Goal: Task Accomplishment & Management: Manage account settings

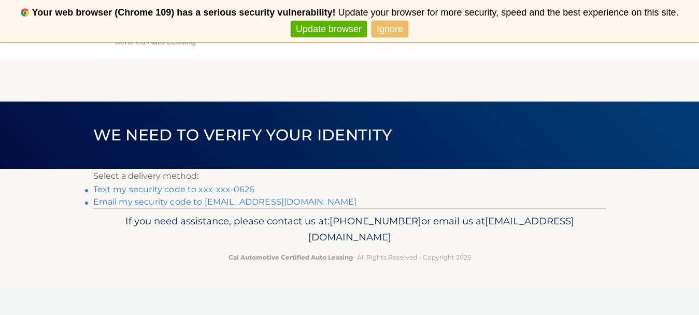
click at [199, 189] on link "Text my security code to xxx-xxx-0626" at bounding box center [174, 189] width 162 height 10
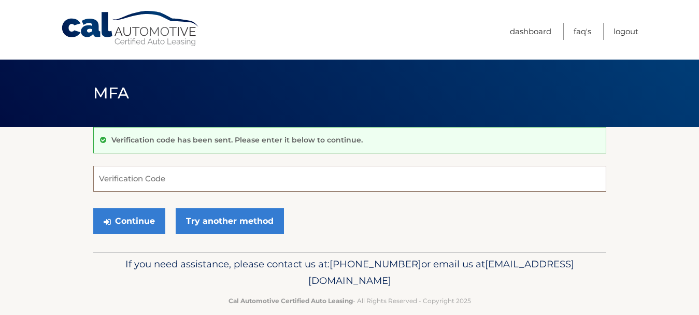
click at [194, 176] on input "Verification Code" at bounding box center [349, 179] width 513 height 26
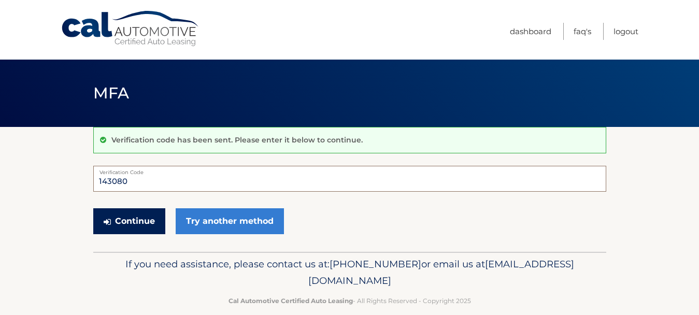
type input "143080"
click at [138, 220] on button "Continue" at bounding box center [129, 221] width 72 height 26
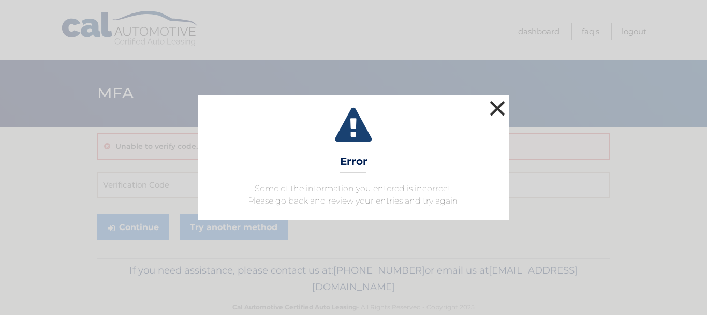
click at [496, 103] on button "×" at bounding box center [497, 108] width 21 height 21
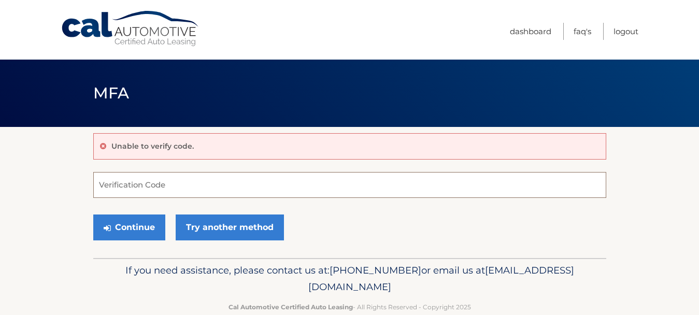
click at [162, 186] on input "Verification Code" at bounding box center [349, 185] width 513 height 26
type input "134080"
click at [137, 225] on button "Continue" at bounding box center [129, 227] width 72 height 26
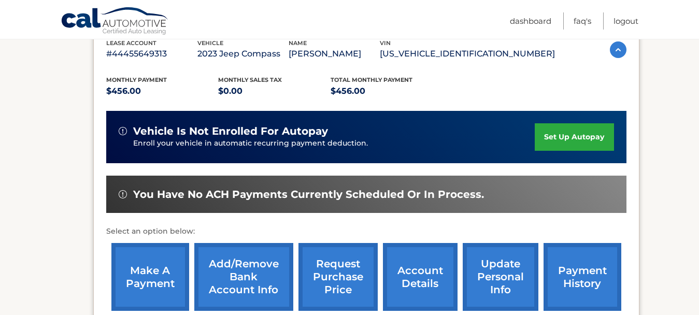
scroll to position [207, 0]
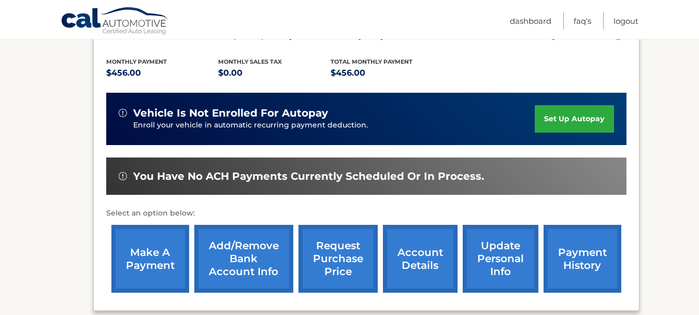
click at [158, 256] on link "make a payment" at bounding box center [150, 259] width 78 height 68
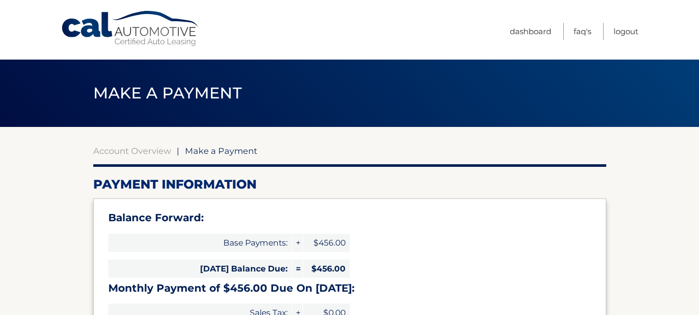
select select "Mjg1NmJlNjItODc2Yy00ODliLWJhY2QtOTU1Y2JjYjQ3YzM2"
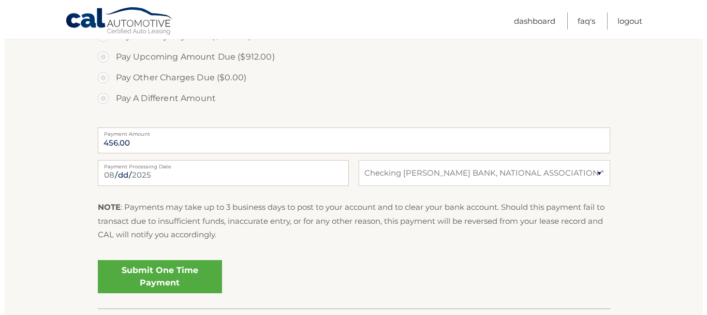
scroll to position [414, 0]
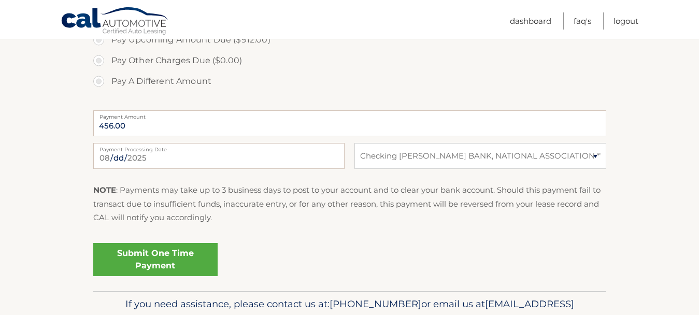
click at [161, 256] on link "Submit One Time Payment" at bounding box center [155, 259] width 124 height 33
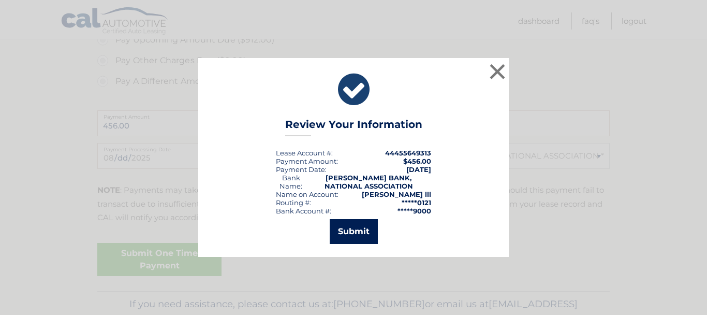
click at [348, 229] on button "Submit" at bounding box center [354, 231] width 48 height 25
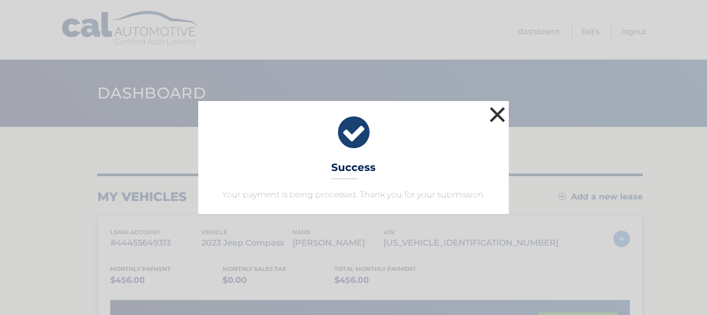
click at [498, 111] on button "×" at bounding box center [497, 114] width 21 height 21
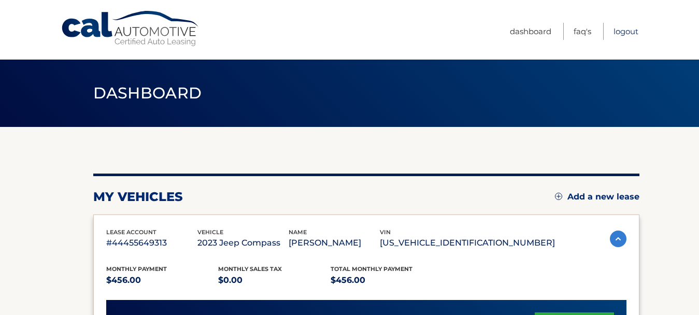
click at [626, 32] on link "Logout" at bounding box center [625, 31] width 25 height 17
